Goal: Task Accomplishment & Management: Manage account settings

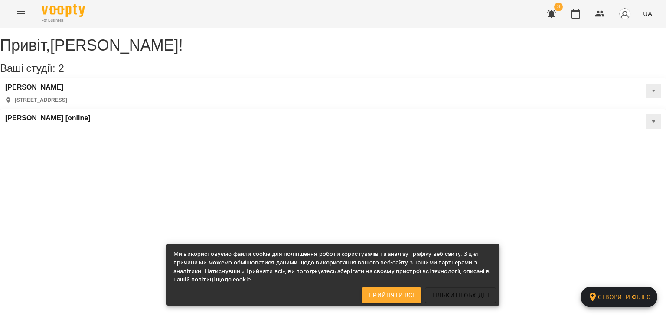
click at [553, 9] on icon "button" at bounding box center [551, 14] width 10 height 10
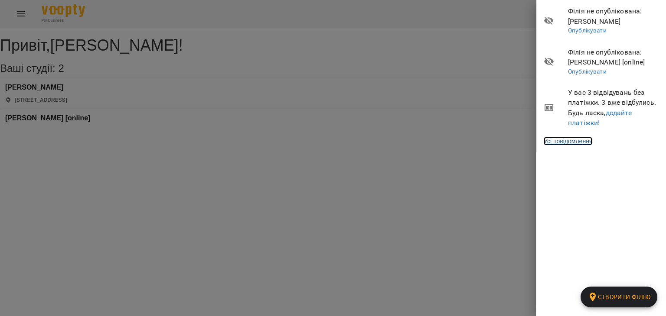
click at [572, 140] on link "Усі повідомлення" at bounding box center [568, 141] width 49 height 9
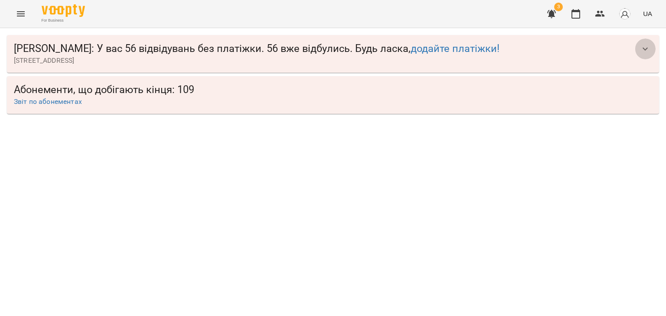
click at [643, 56] on button "button" at bounding box center [645, 49] width 21 height 21
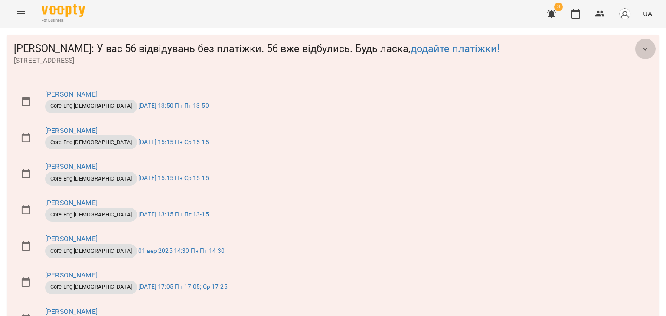
click at [643, 56] on button "button" at bounding box center [645, 49] width 21 height 21
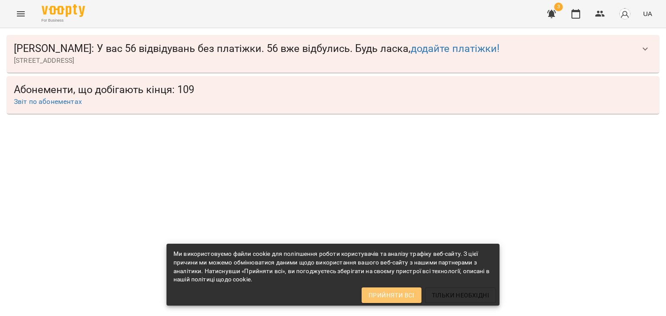
click at [383, 301] on button "Прийняти всі" at bounding box center [391, 296] width 60 height 16
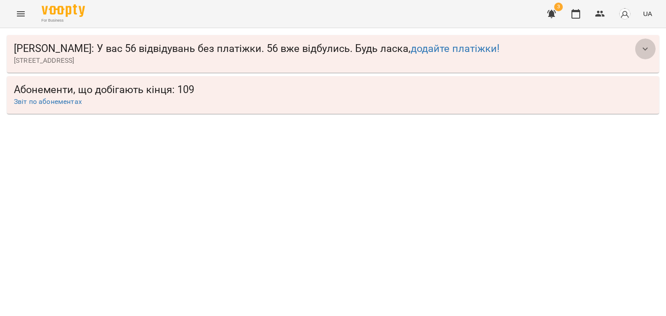
click at [640, 46] on icon "button" at bounding box center [645, 49] width 10 height 10
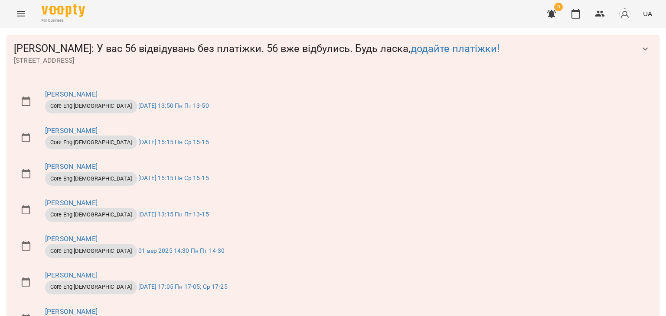
click at [640, 46] on icon "button" at bounding box center [645, 49] width 10 height 10
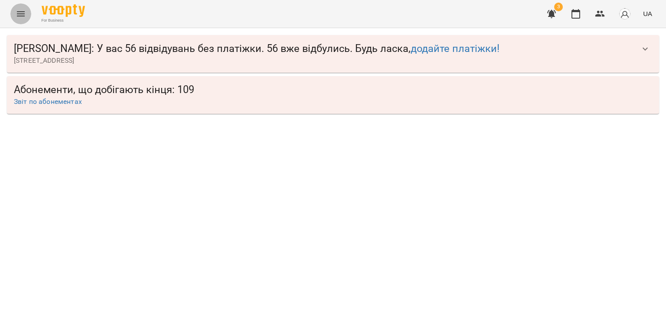
click at [29, 18] on button "Menu" at bounding box center [20, 13] width 21 height 21
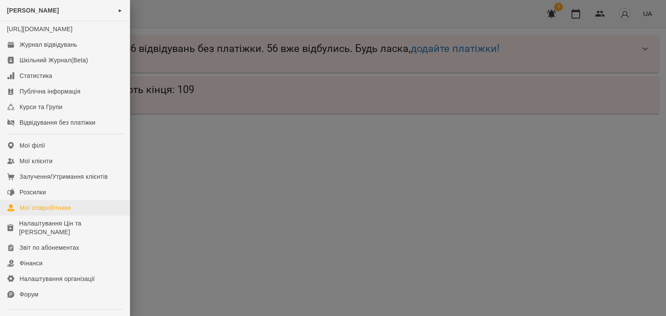
scroll to position [84, 0]
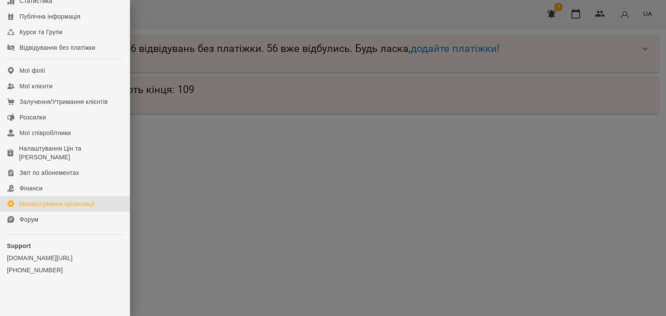
click at [52, 198] on link "Налаштування організації" at bounding box center [65, 204] width 130 height 16
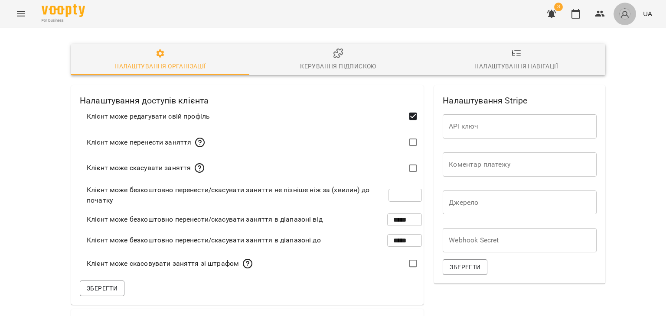
click at [627, 16] on img "button" at bounding box center [624, 14] width 12 height 12
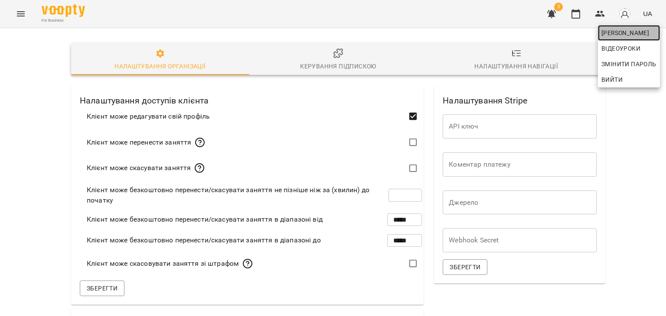
click at [617, 33] on span "[PERSON_NAME]" at bounding box center [628, 33] width 55 height 10
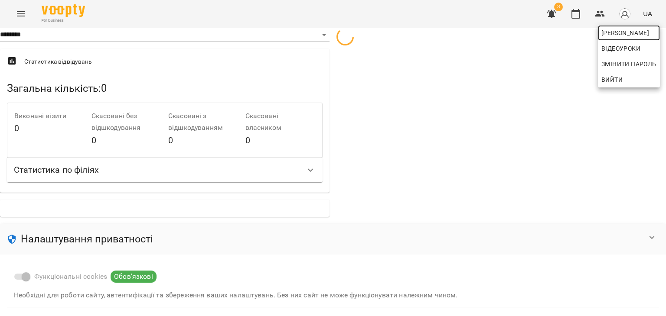
select select "**"
select select "**********"
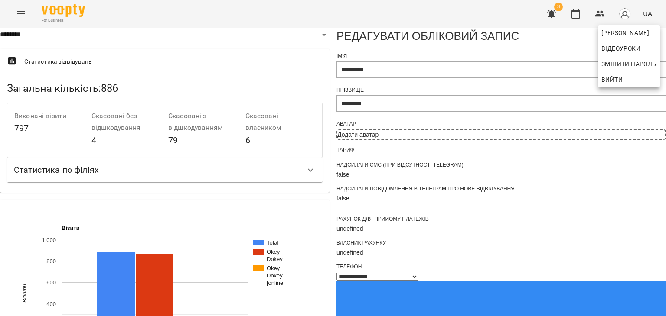
click at [338, 151] on div at bounding box center [333, 158] width 666 height 316
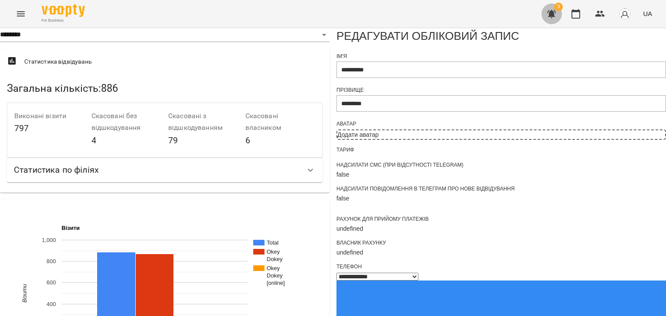
click at [553, 11] on icon "button" at bounding box center [551, 14] width 9 height 8
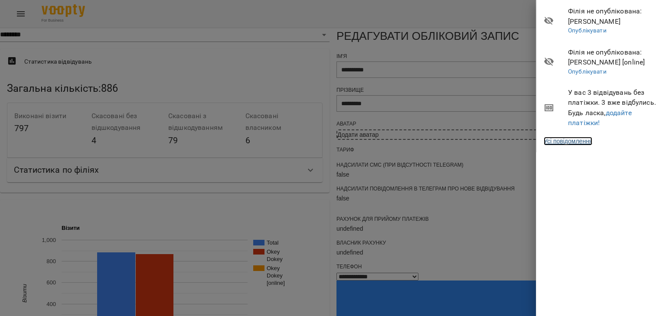
click at [584, 140] on link "Усі повідомлення" at bounding box center [568, 141] width 49 height 9
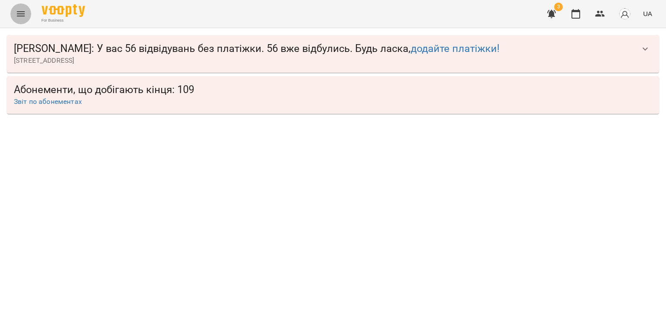
click at [18, 17] on icon "Menu" at bounding box center [21, 14] width 10 height 10
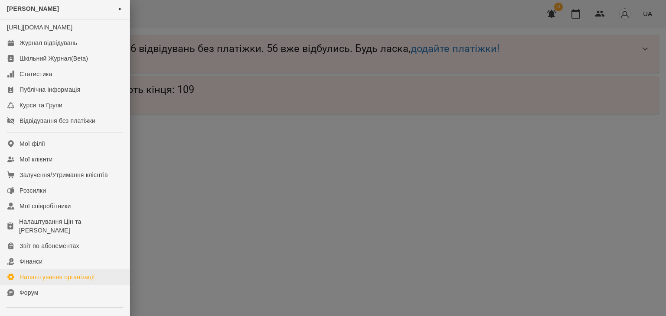
scroll to position [2, 0]
